Goal: Check status: Check status

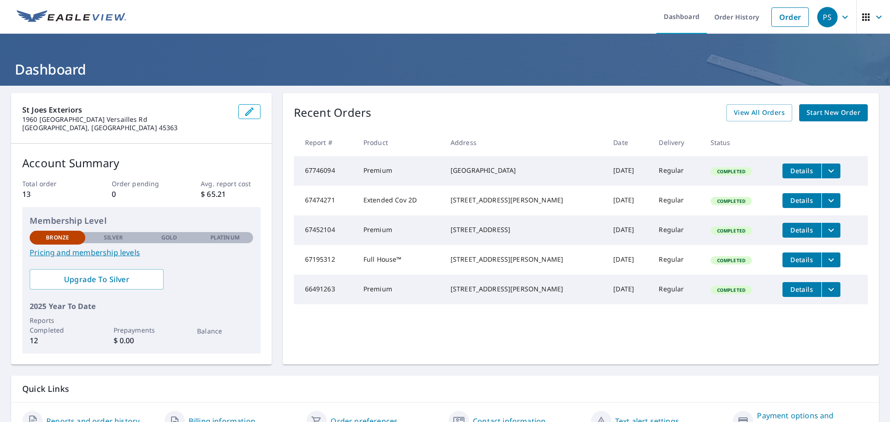
scroll to position [49, 0]
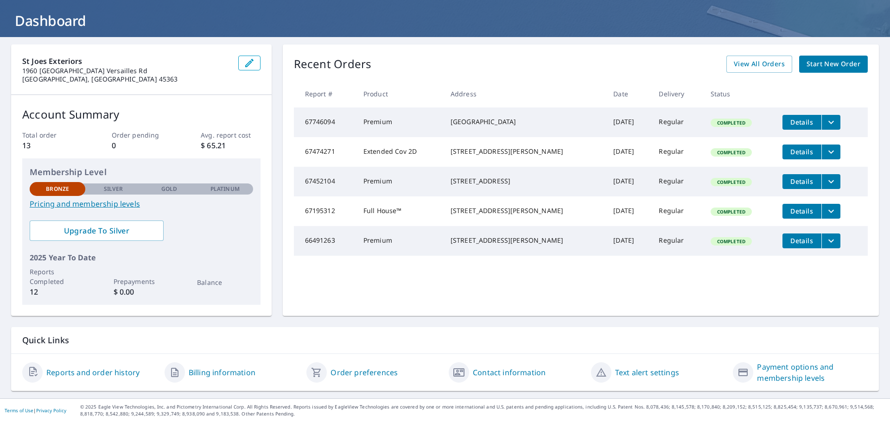
click at [214, 372] on link "Billing information" at bounding box center [222, 372] width 67 height 11
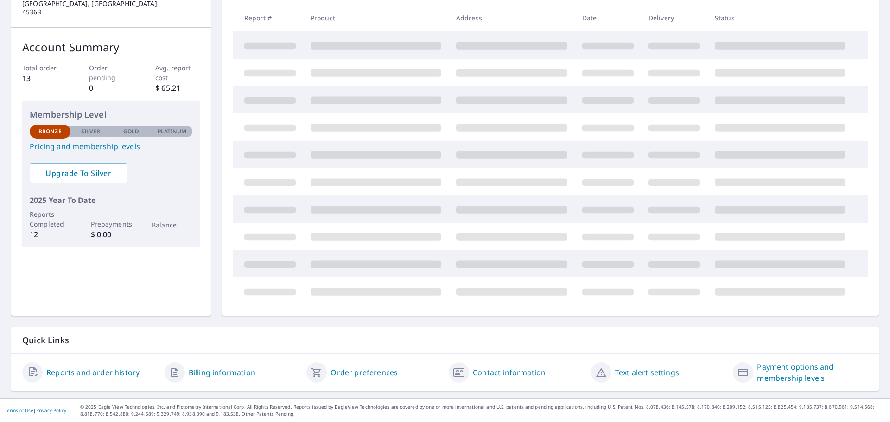
scroll to position [124, 0]
click at [105, 370] on link "Reports and order history" at bounding box center [92, 372] width 93 height 11
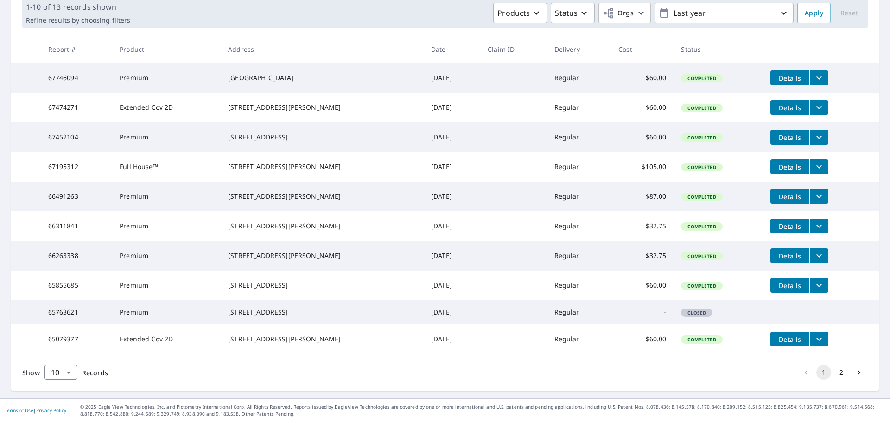
scroll to position [185, 0]
click at [713, 369] on button "2" at bounding box center [840, 372] width 15 height 15
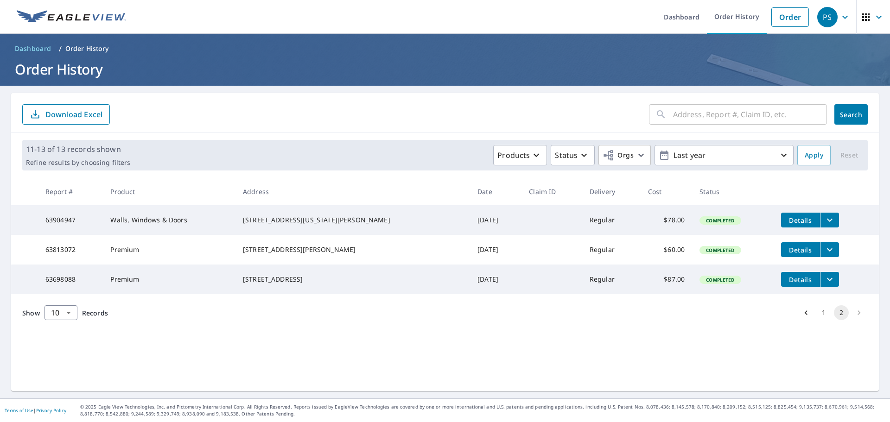
click at [713, 320] on button "1" at bounding box center [823, 312] width 15 height 15
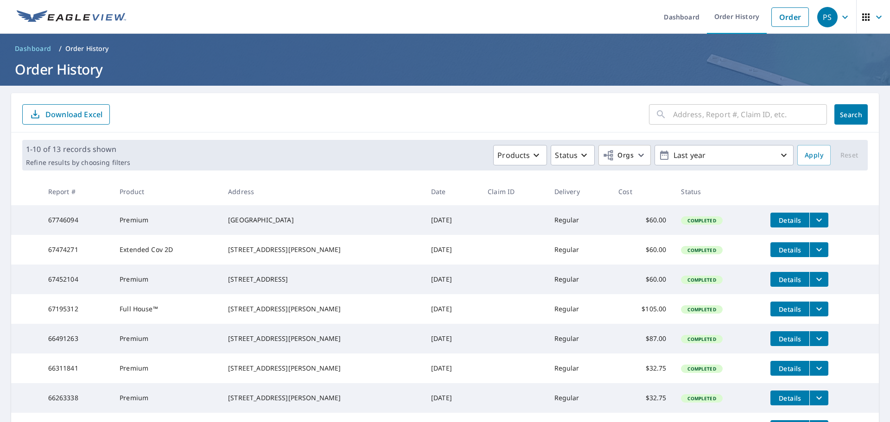
scroll to position [46, 0]
